Goal: Information Seeking & Learning: Learn about a topic

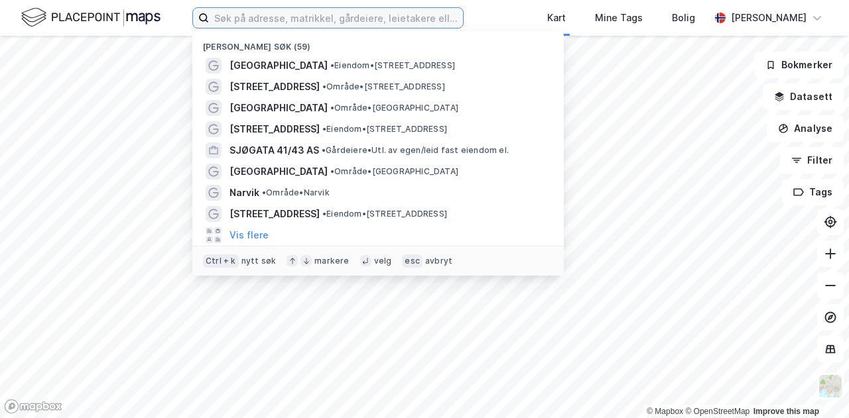
click at [223, 18] on input at bounding box center [336, 18] width 254 height 20
type input "s"
type input "[STREET_ADDRESS]"
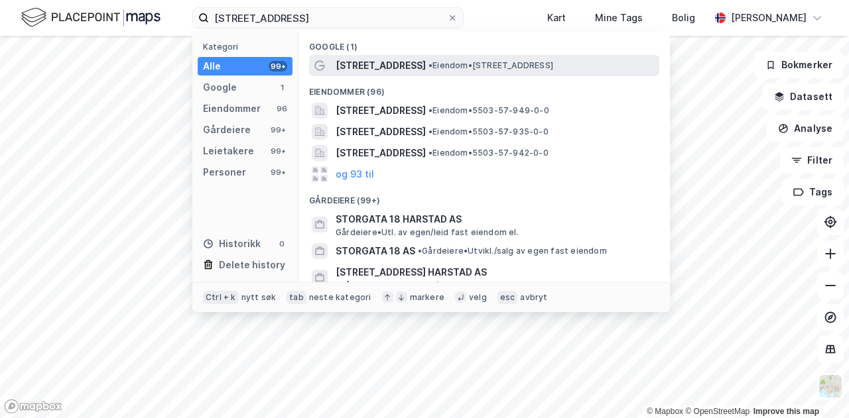
click at [359, 68] on span "[STREET_ADDRESS]" at bounding box center [381, 66] width 90 height 16
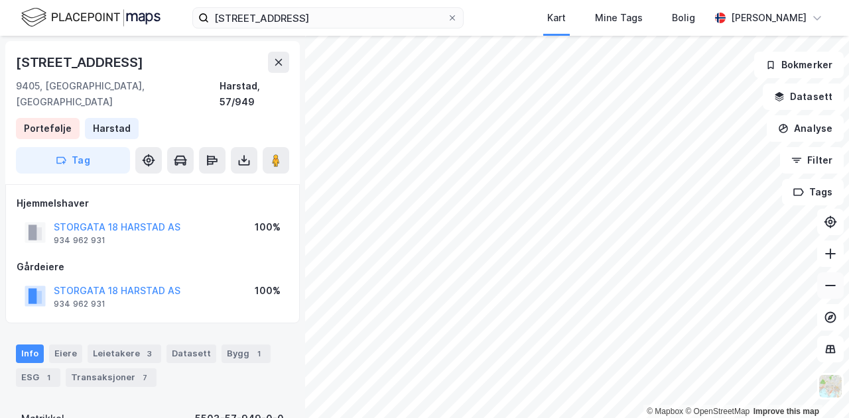
click at [835, 294] on button at bounding box center [830, 286] width 27 height 27
click at [835, 263] on button at bounding box center [830, 254] width 27 height 27
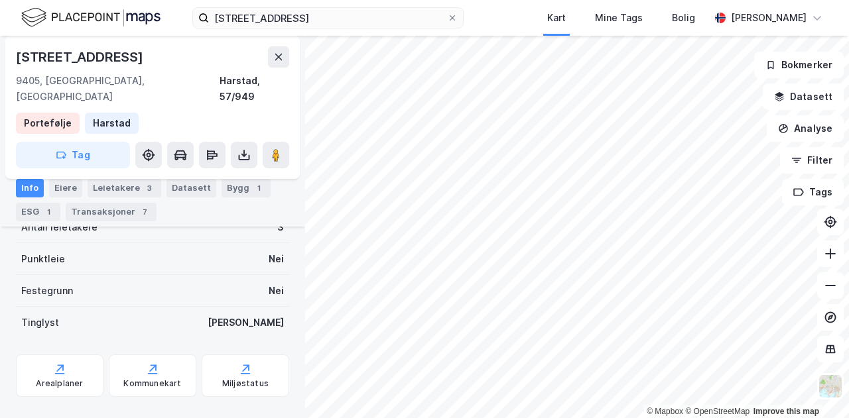
scroll to position [324, 0]
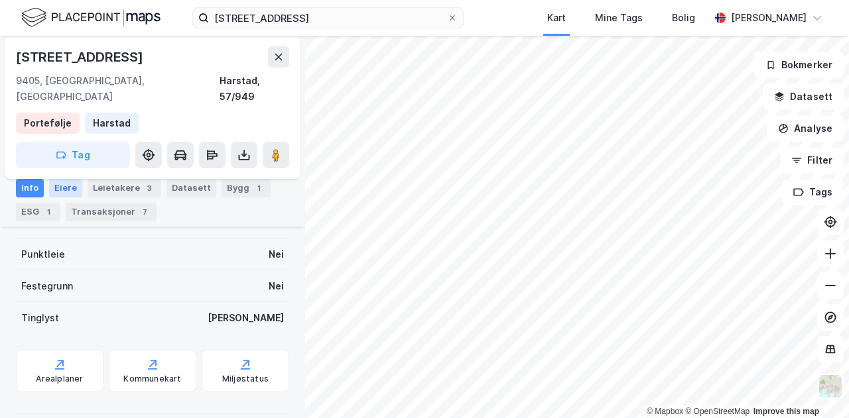
click at [73, 189] on div "Eiere" at bounding box center [65, 188] width 33 height 19
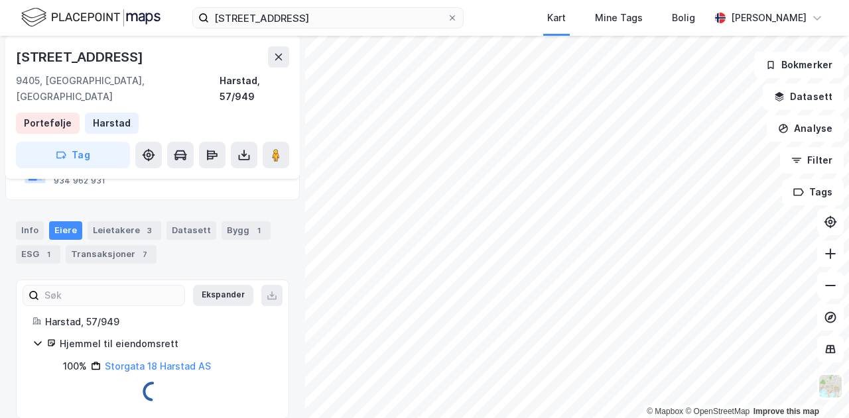
scroll to position [95, 0]
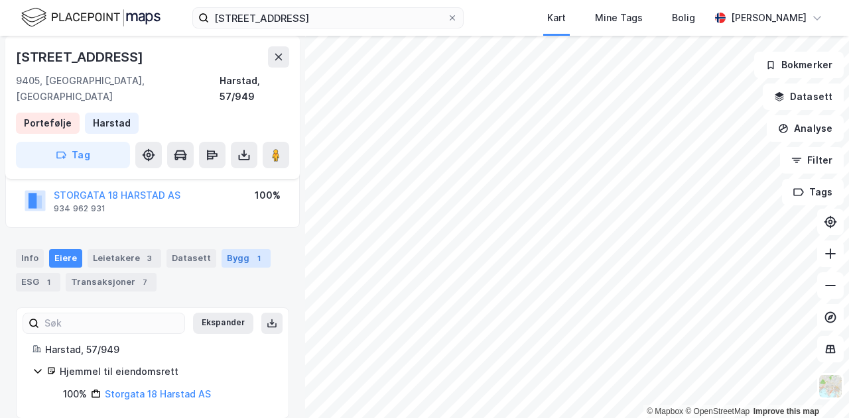
click at [236, 249] on div "Bygg 1" at bounding box center [245, 258] width 49 height 19
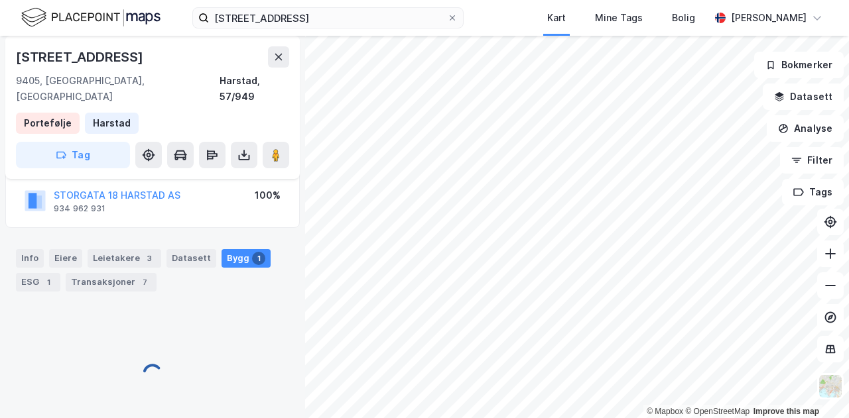
scroll to position [192, 0]
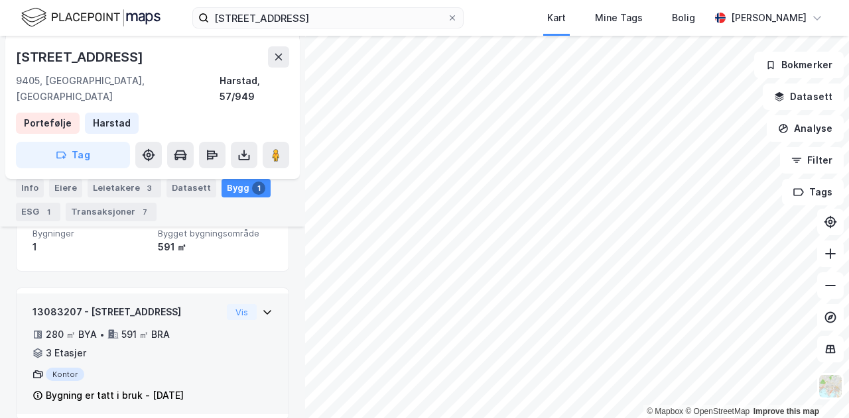
click at [105, 388] on div "Bygning er tatt i bruk - [DATE]" at bounding box center [115, 396] width 138 height 16
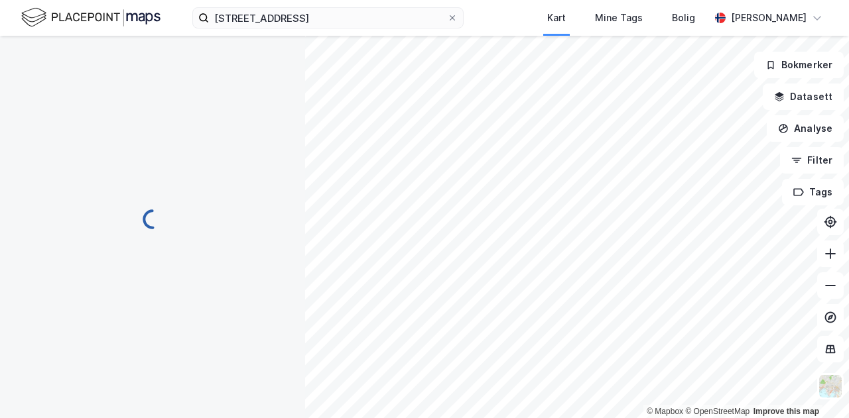
scroll to position [192, 0]
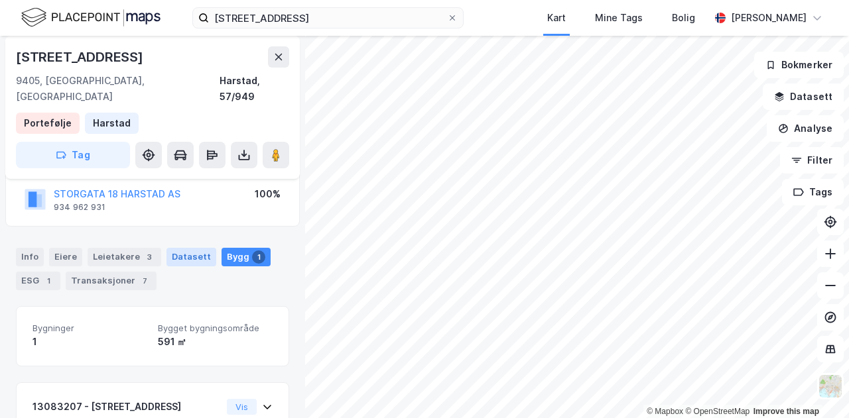
scroll to position [96, 0]
click at [114, 273] on div "Transaksjoner 7" at bounding box center [111, 282] width 91 height 19
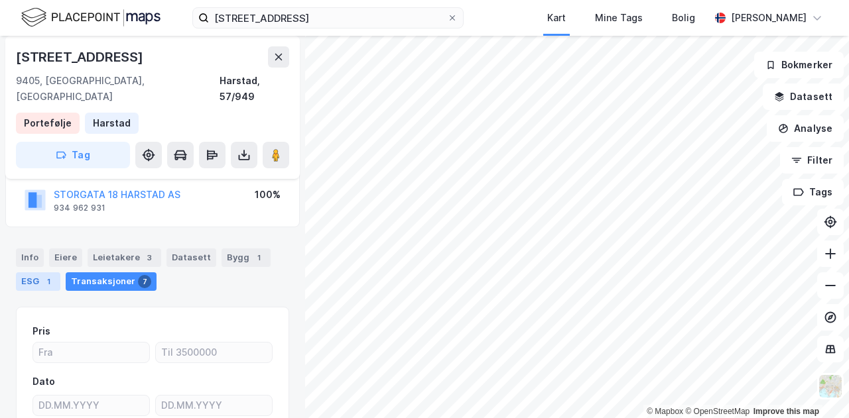
click at [36, 273] on div "ESG 1" at bounding box center [38, 282] width 44 height 19
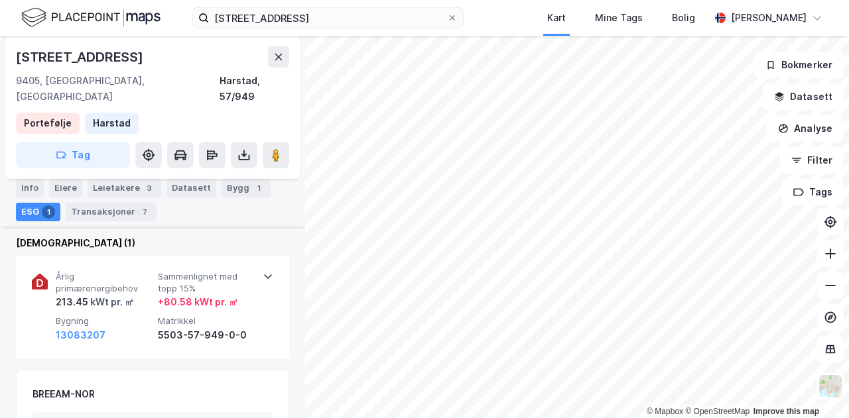
scroll to position [166, 0]
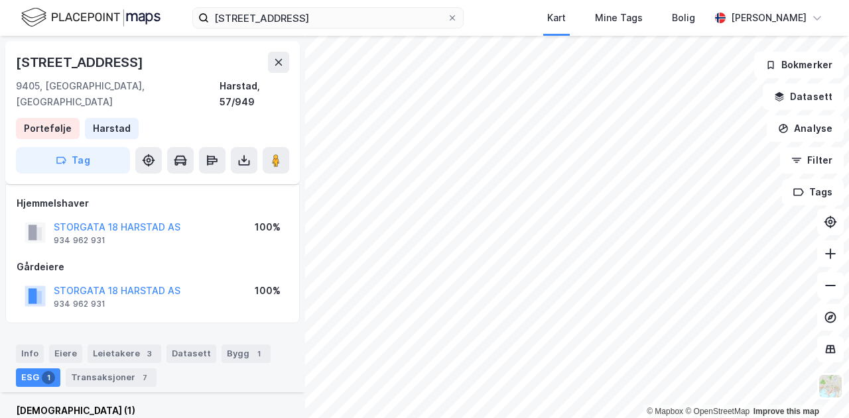
scroll to position [166, 0]
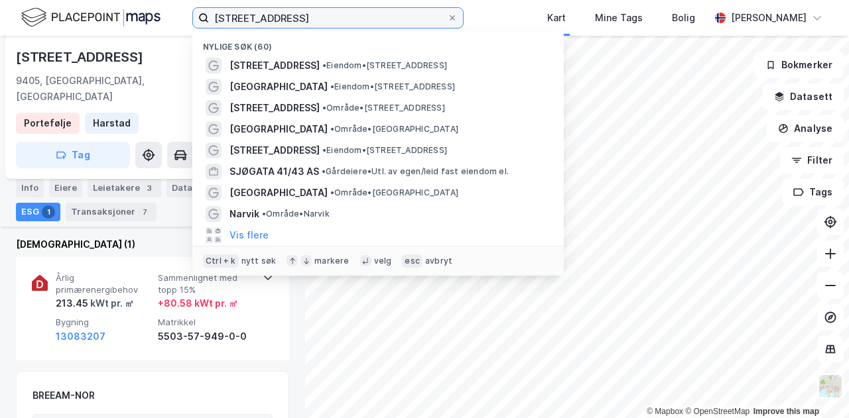
drag, startPoint x: 267, startPoint y: 15, endPoint x: 94, endPoint y: 48, distance: 176.3
click at [94, 48] on div "storgata 18 harstad Nylige søk (60) Storgata 18 • Eiendom • Storgata 18, 9405 H…" at bounding box center [424, 209] width 849 height 418
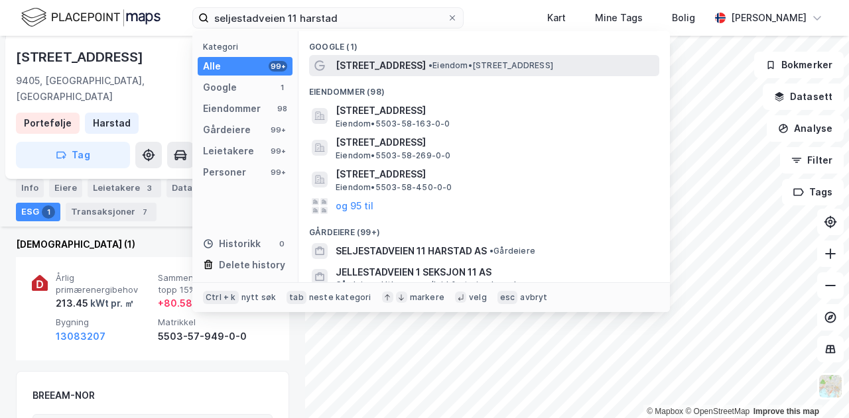
click at [434, 58] on div "Seljestadveien 11 • Eiendom • Seljestadveien 11, 9406 Harstad" at bounding box center [496, 66] width 321 height 16
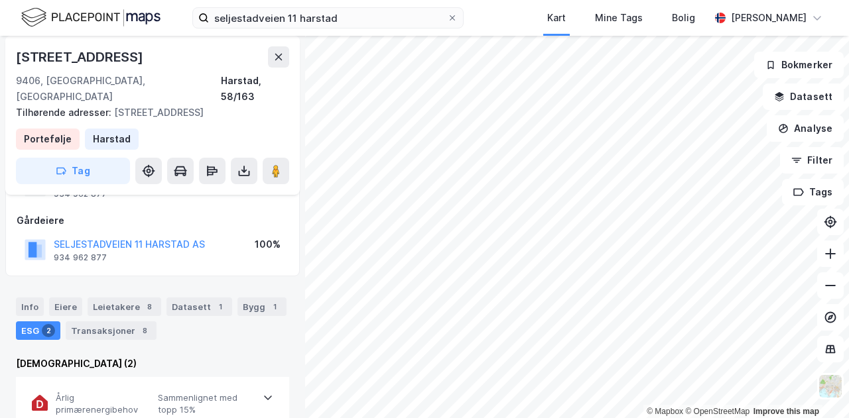
scroll to position [18, 0]
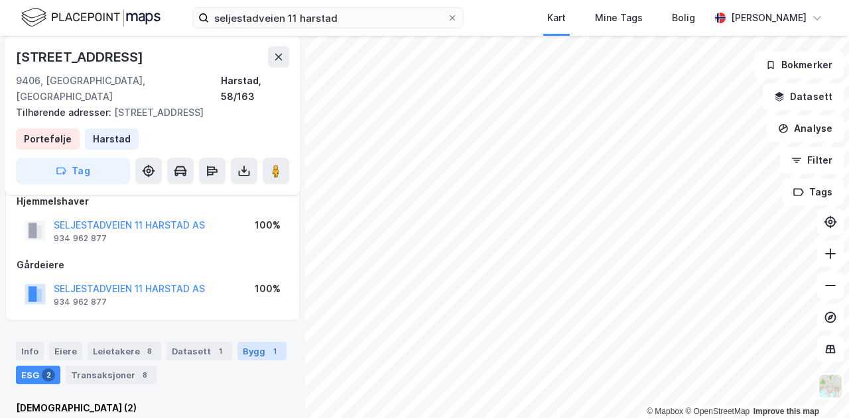
click at [244, 342] on div "Bygg 1" at bounding box center [261, 351] width 49 height 19
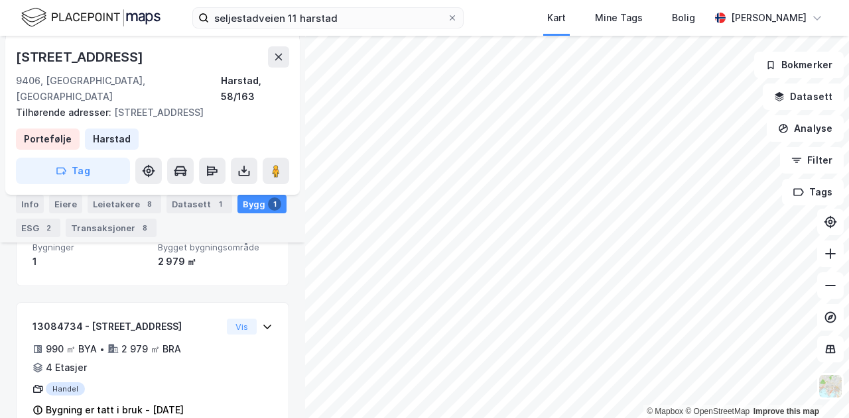
scroll to position [208, 0]
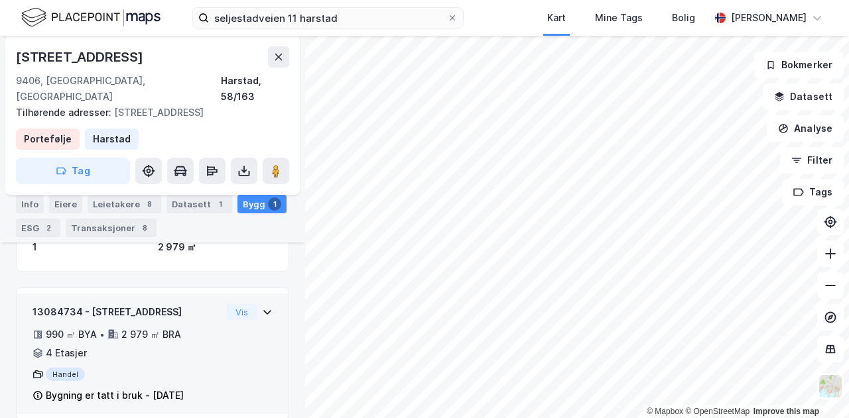
click at [60, 345] on div "4 Etasjer" at bounding box center [66, 353] width 41 height 16
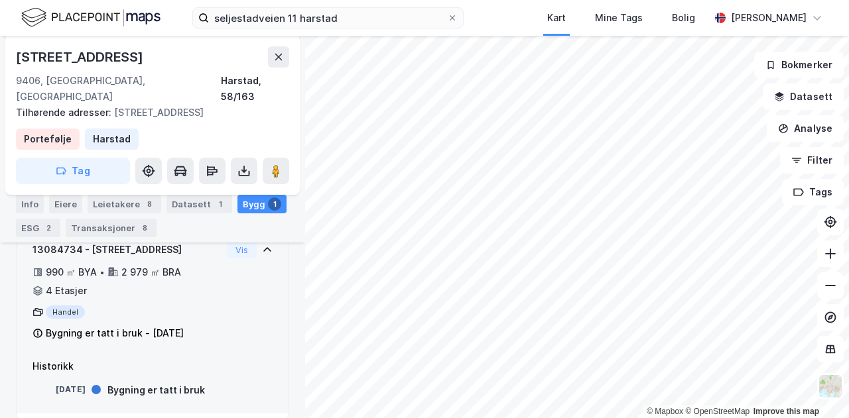
scroll to position [0, 0]
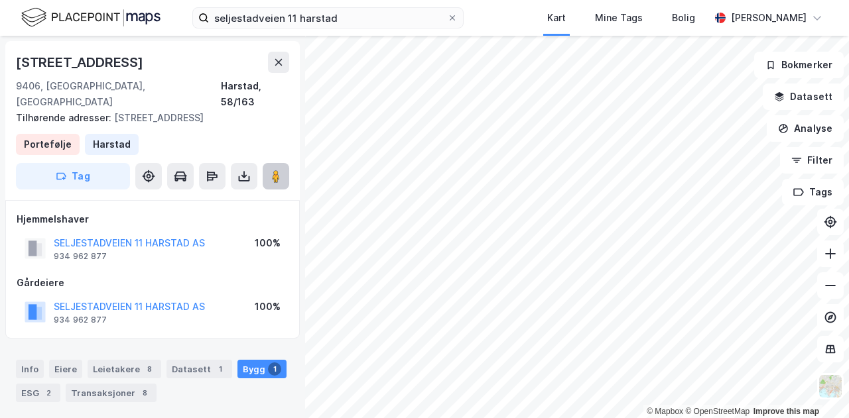
click at [278, 170] on image at bounding box center [276, 176] width 8 height 13
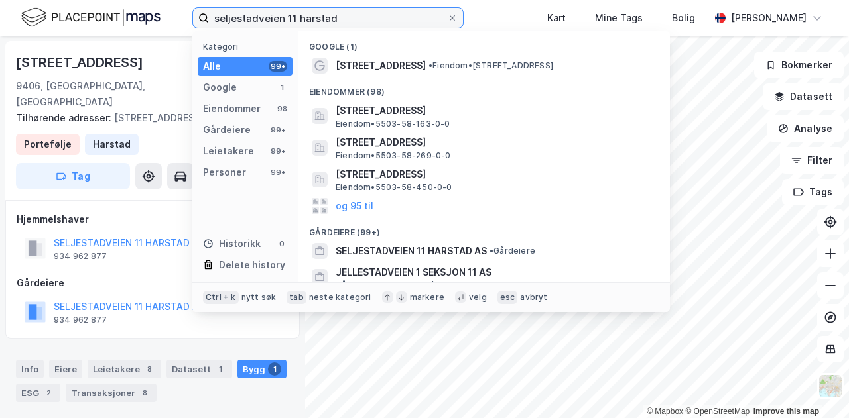
drag, startPoint x: 354, startPoint y: 21, endPoint x: 0, endPoint y: 22, distance: 354.1
click at [0, 22] on div "seljestadveien 11 harstad Kategori Alle 99+ Google 1 Eiendommer 98 Gårdeiere 99…" at bounding box center [424, 18] width 849 height 36
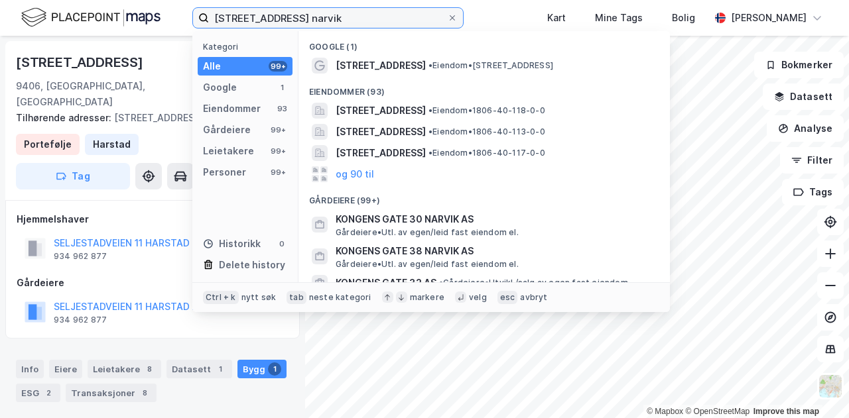
type input "Kongens gate 50 narvik"
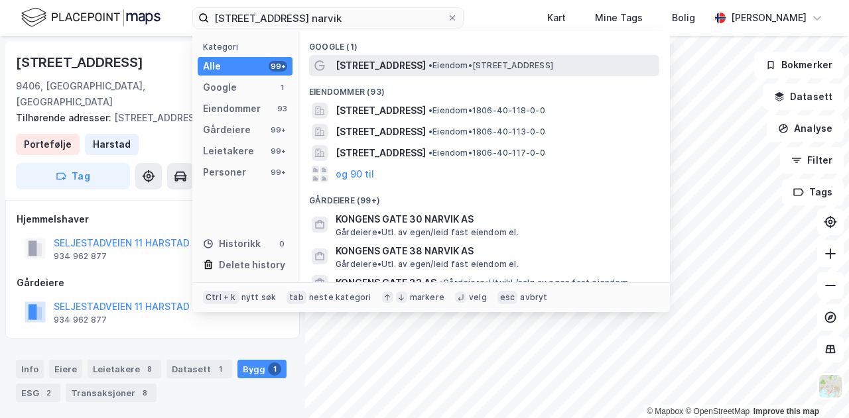
click at [460, 67] on span "• Eiendom • Kongensgate 50, 8514 Narvik" at bounding box center [490, 65] width 125 height 11
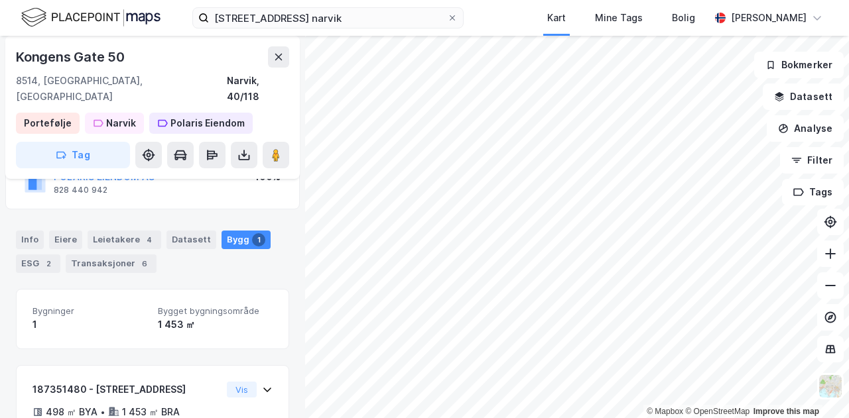
scroll to position [192, 0]
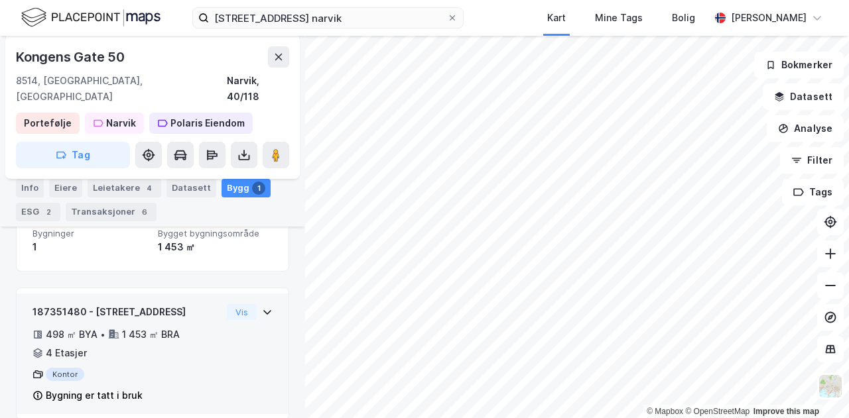
click at [137, 388] on div "Bygning er tatt i bruk" at bounding box center [94, 396] width 97 height 16
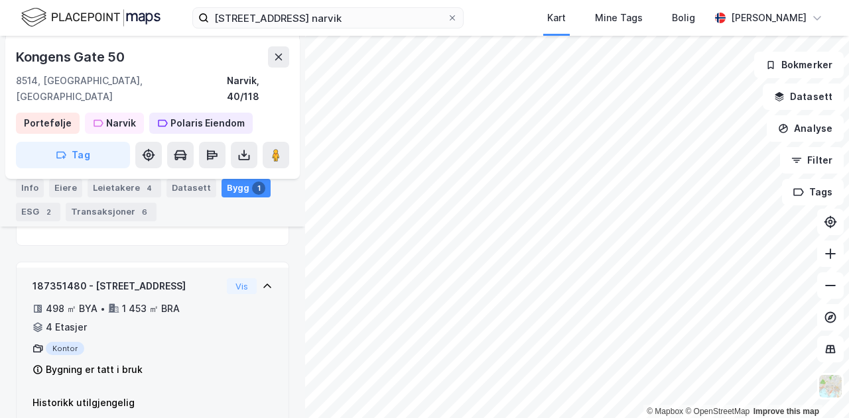
scroll to position [230, 0]
